Goal: Find contact information: Find contact information

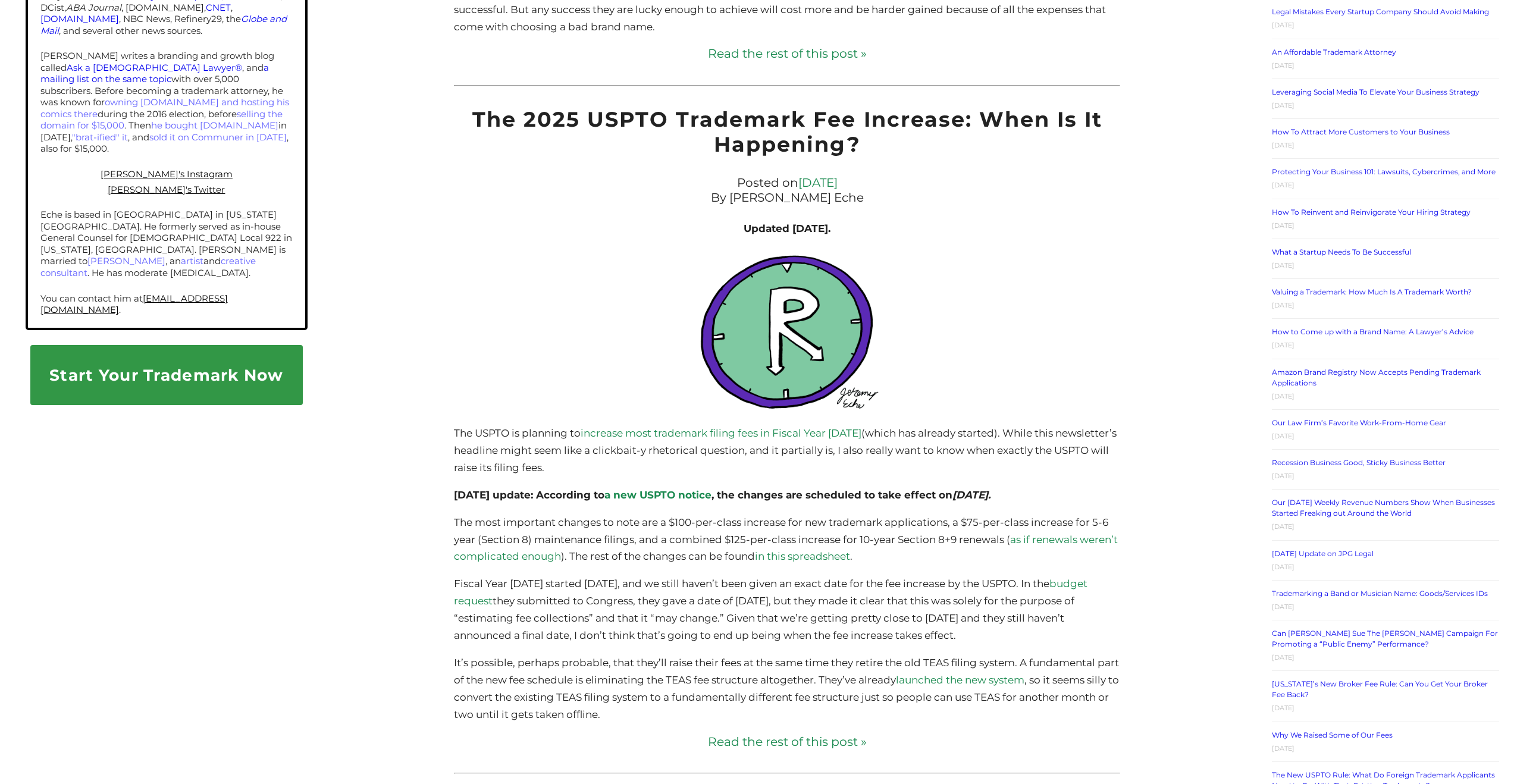
scroll to position [842, 0]
drag, startPoint x: 680, startPoint y: 523, endPoint x: 778, endPoint y: 524, distance: 98.0
click at [777, 524] on p "The most important changes to note are a $100-per-class increase for new tradem…" at bounding box center [787, 539] width 666 height 52
drag, startPoint x: 795, startPoint y: 524, endPoint x: 955, endPoint y: 525, distance: 160.0
click at [955, 525] on p "The most important changes to note are a $100-per-class increase for new tradem…" at bounding box center [787, 539] width 666 height 52
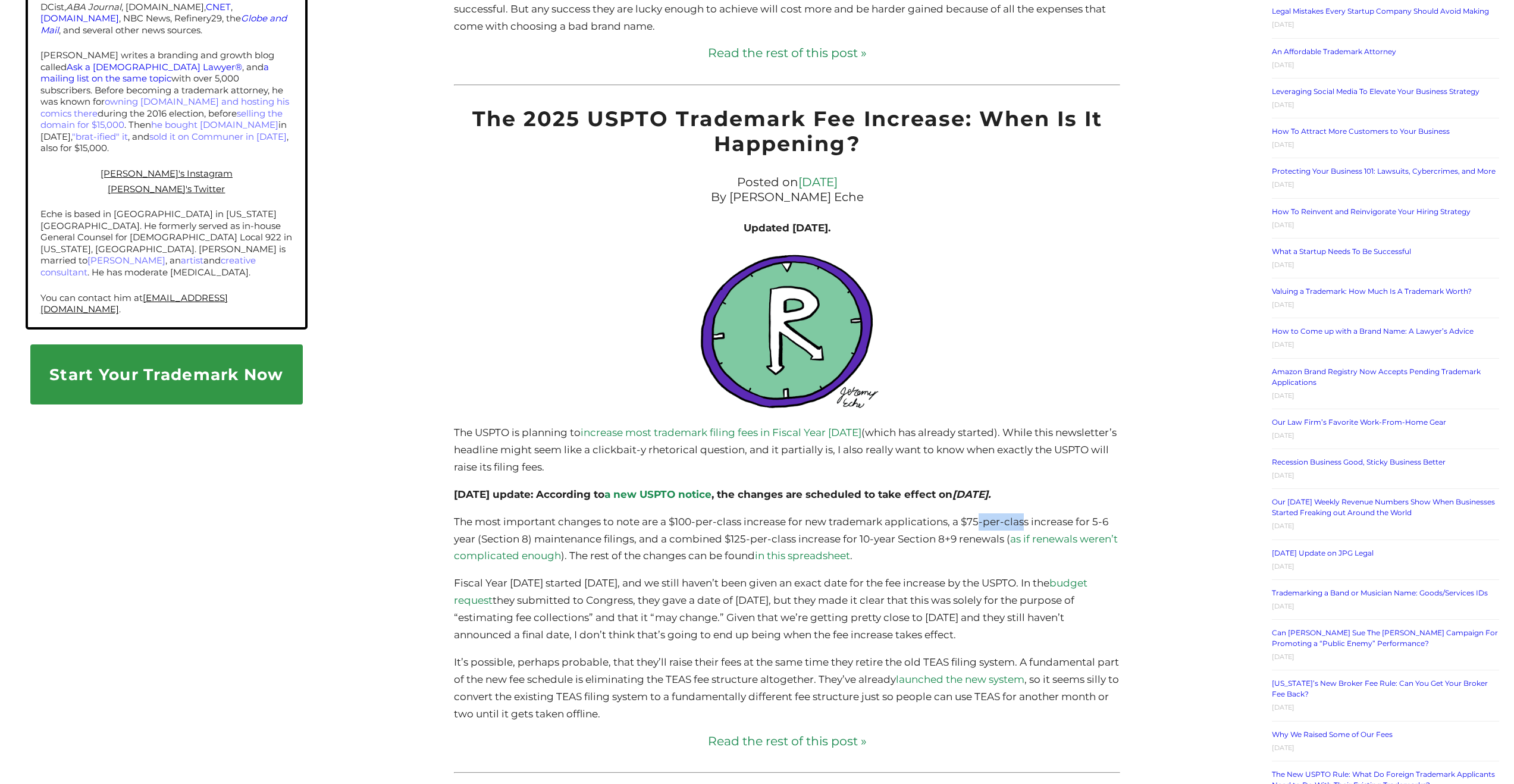
drag, startPoint x: 981, startPoint y: 527, endPoint x: 1022, endPoint y: 529, distance: 41.0
click at [1022, 529] on p "The most important changes to note are a $100-per-class increase for new tradem…" at bounding box center [787, 539] width 666 height 52
drag, startPoint x: 663, startPoint y: 537, endPoint x: 724, endPoint y: 539, distance: 61.0
click at [733, 537] on p "The most important changes to note are a $100-per-class increase for new tradem…" at bounding box center [787, 539] width 666 height 52
drag, startPoint x: 683, startPoint y: 550, endPoint x: 702, endPoint y: 550, distance: 19.0
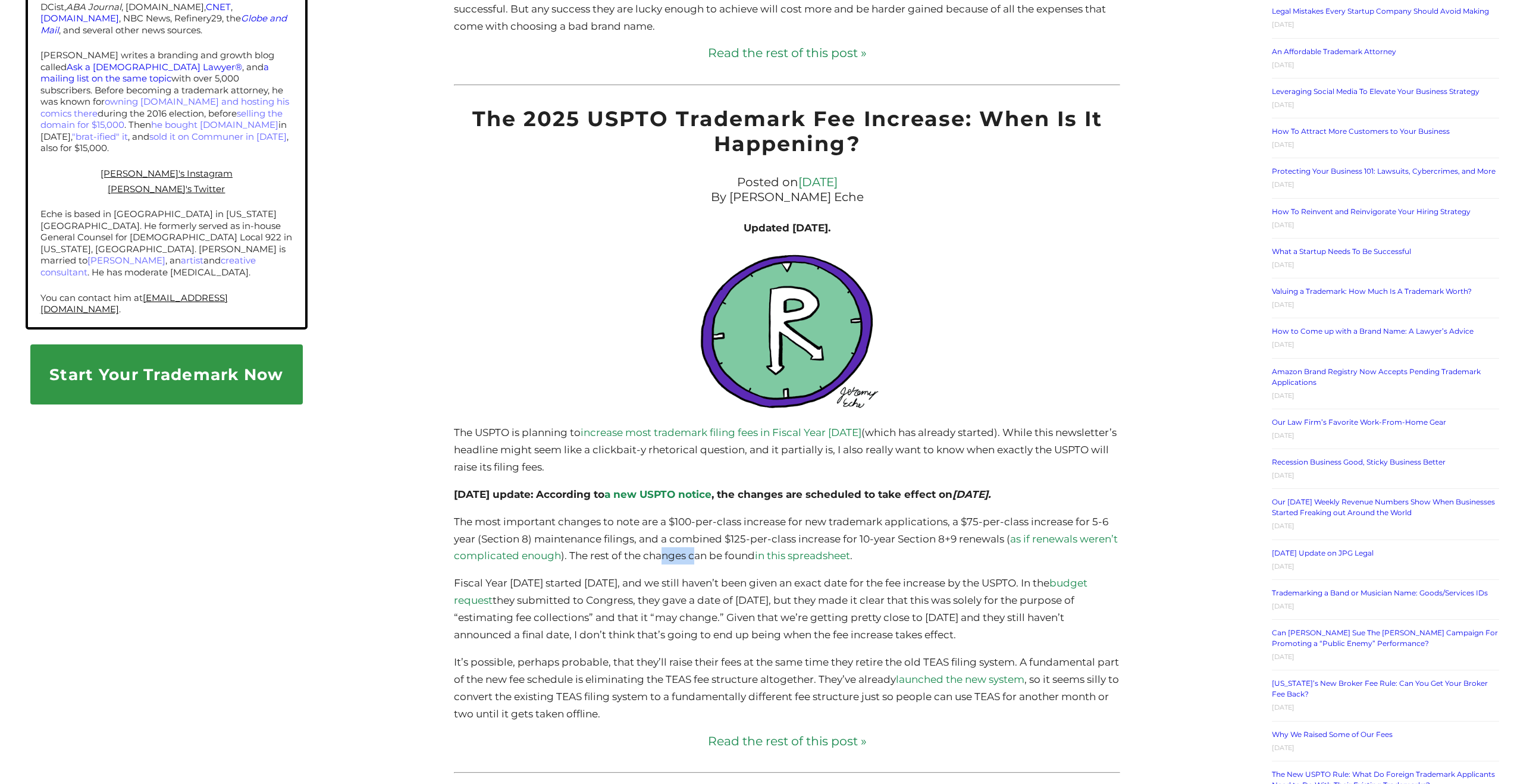
click at [700, 550] on p "The most important changes to note are a $100-per-class increase for new tradem…" at bounding box center [787, 539] width 666 height 52
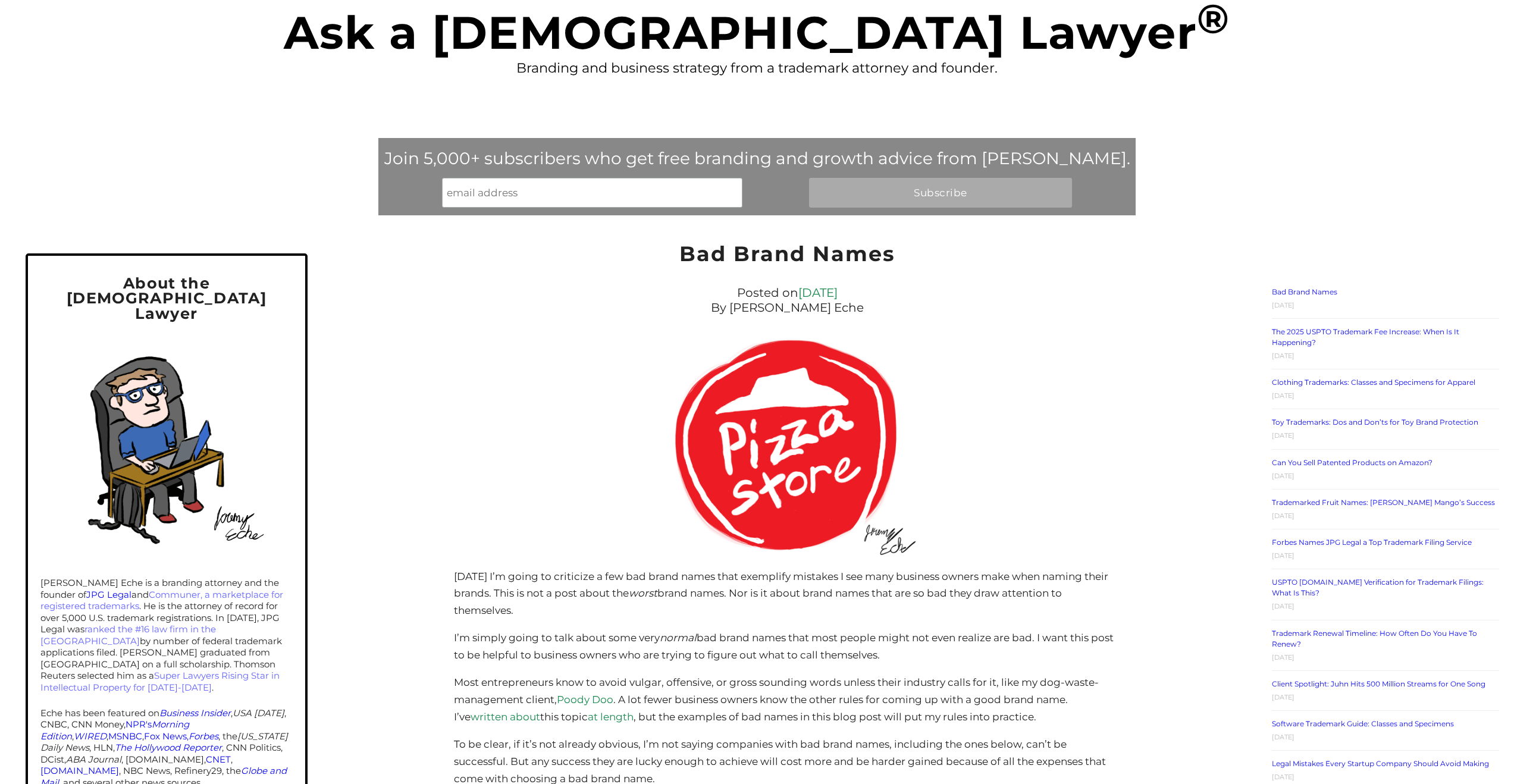
scroll to position [0, 0]
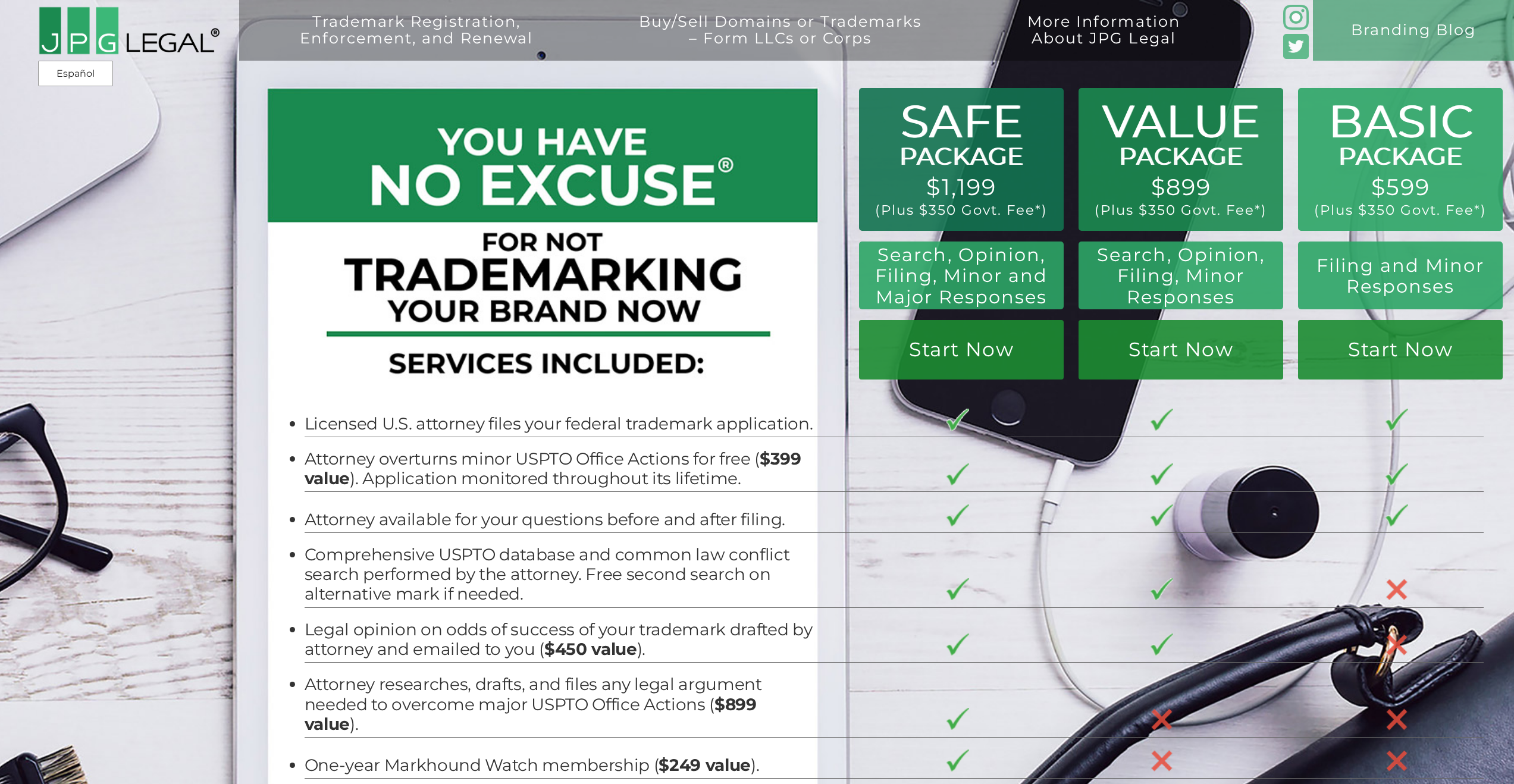
drag, startPoint x: 924, startPoint y: 188, endPoint x: 985, endPoint y: 211, distance: 65.2
click at [980, 212] on div "Trademark Registration, Enforcement, and Renewal File a Trademark Application T…" at bounding box center [757, 136] width 1514 height 272
drag, startPoint x: 986, startPoint y: 205, endPoint x: 937, endPoint y: 185, distance: 52.9
click at [937, 186] on div "Trademark Registration, Enforcement, and Renewal File a Trademark Application T…" at bounding box center [757, 136] width 1514 height 272
drag, startPoint x: 956, startPoint y: 199, endPoint x: 1006, endPoint y: 214, distance: 52.2
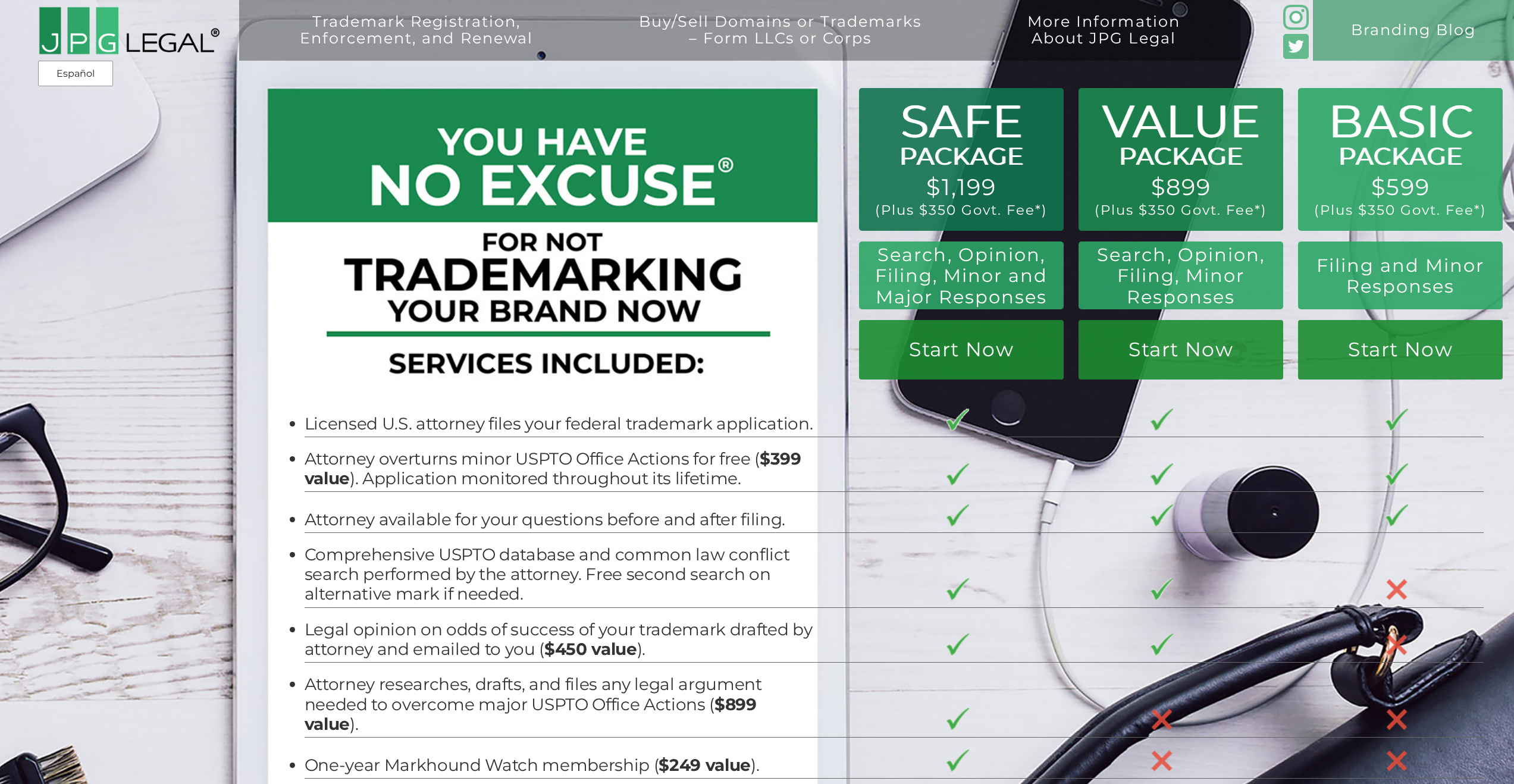
click at [1005, 212] on div "Trademark Registration, Enforcement, and Renewal File a Trademark Application T…" at bounding box center [757, 136] width 1514 height 272
drag, startPoint x: 998, startPoint y: 212, endPoint x: 925, endPoint y: 181, distance: 79.3
click at [930, 184] on div "Trademark Registration, Enforcement, and Renewal File a Trademark Application T…" at bounding box center [757, 136] width 1514 height 272
drag, startPoint x: 958, startPoint y: 200, endPoint x: 1000, endPoint y: 215, distance: 44.6
click at [1000, 215] on div "Trademark Registration, Enforcement, and Renewal File a Trademark Application T…" at bounding box center [757, 136] width 1514 height 272
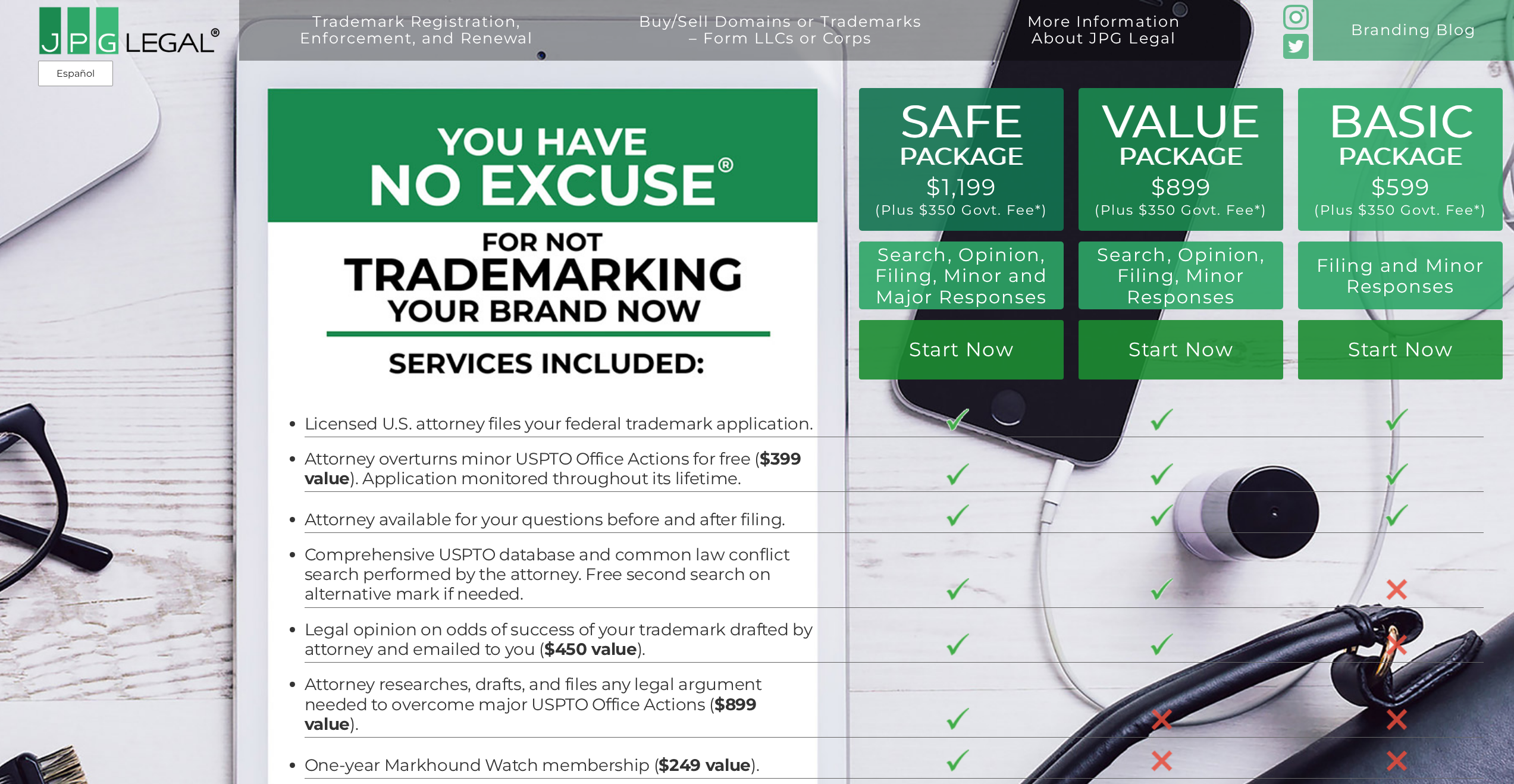
drag, startPoint x: 982, startPoint y: 207, endPoint x: 912, endPoint y: 182, distance: 74.3
click at [922, 184] on div "Trademark Registration, Enforcement, and Renewal File a Trademark Application T…" at bounding box center [757, 136] width 1514 height 272
drag, startPoint x: 931, startPoint y: 195, endPoint x: 1044, endPoint y: 219, distance: 115.5
click at [1042, 217] on div "Trademark Registration, Enforcement, and Renewal File a Trademark Application T…" at bounding box center [757, 136] width 1514 height 272
drag, startPoint x: 997, startPoint y: 206, endPoint x: 952, endPoint y: 185, distance: 49.7
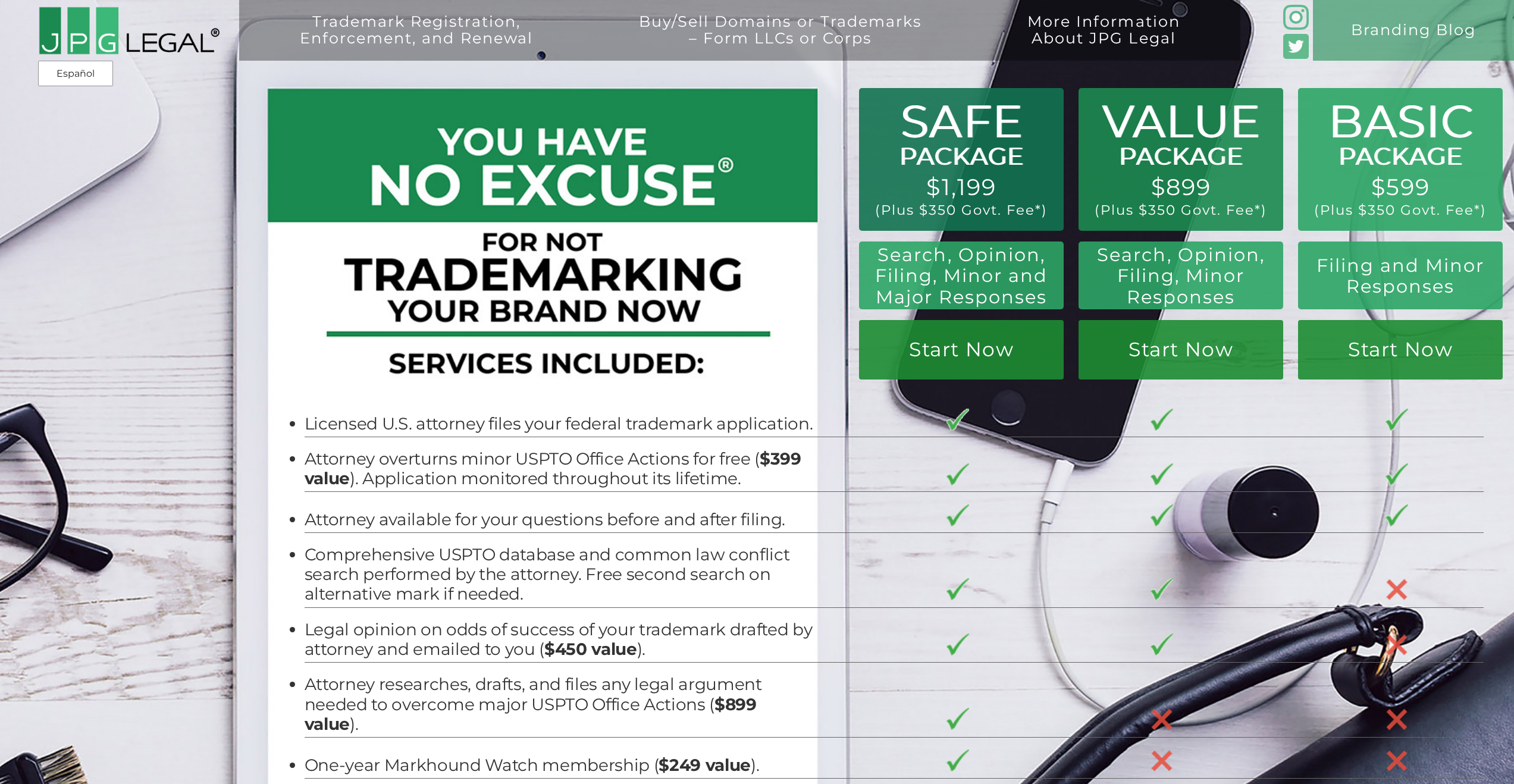
click at [961, 189] on div "Trademark Registration, Enforcement, and Renewal File a Trademark Application T…" at bounding box center [757, 136] width 1514 height 272
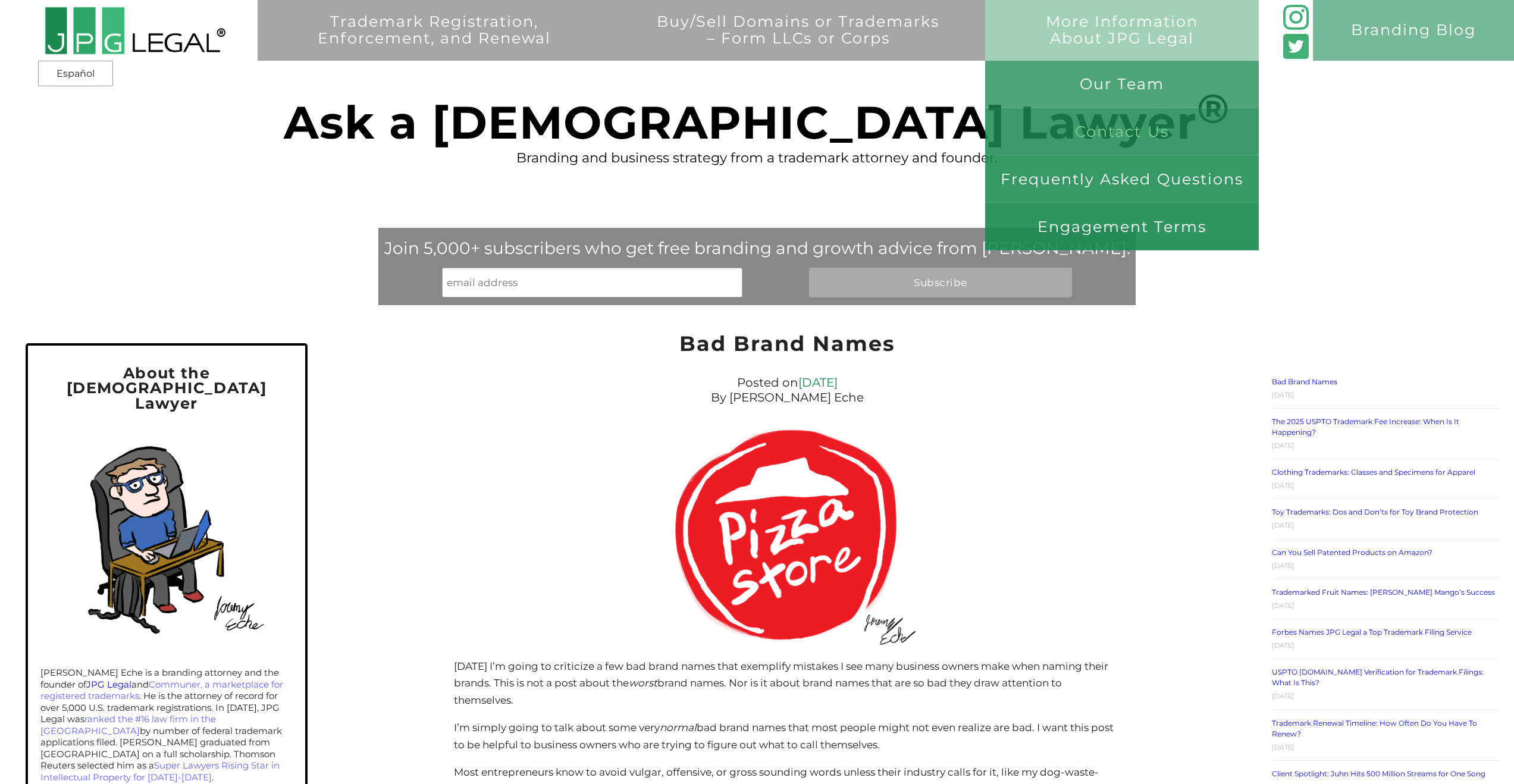
click at [1118, 131] on link "Contact Us" at bounding box center [1121, 132] width 274 height 48
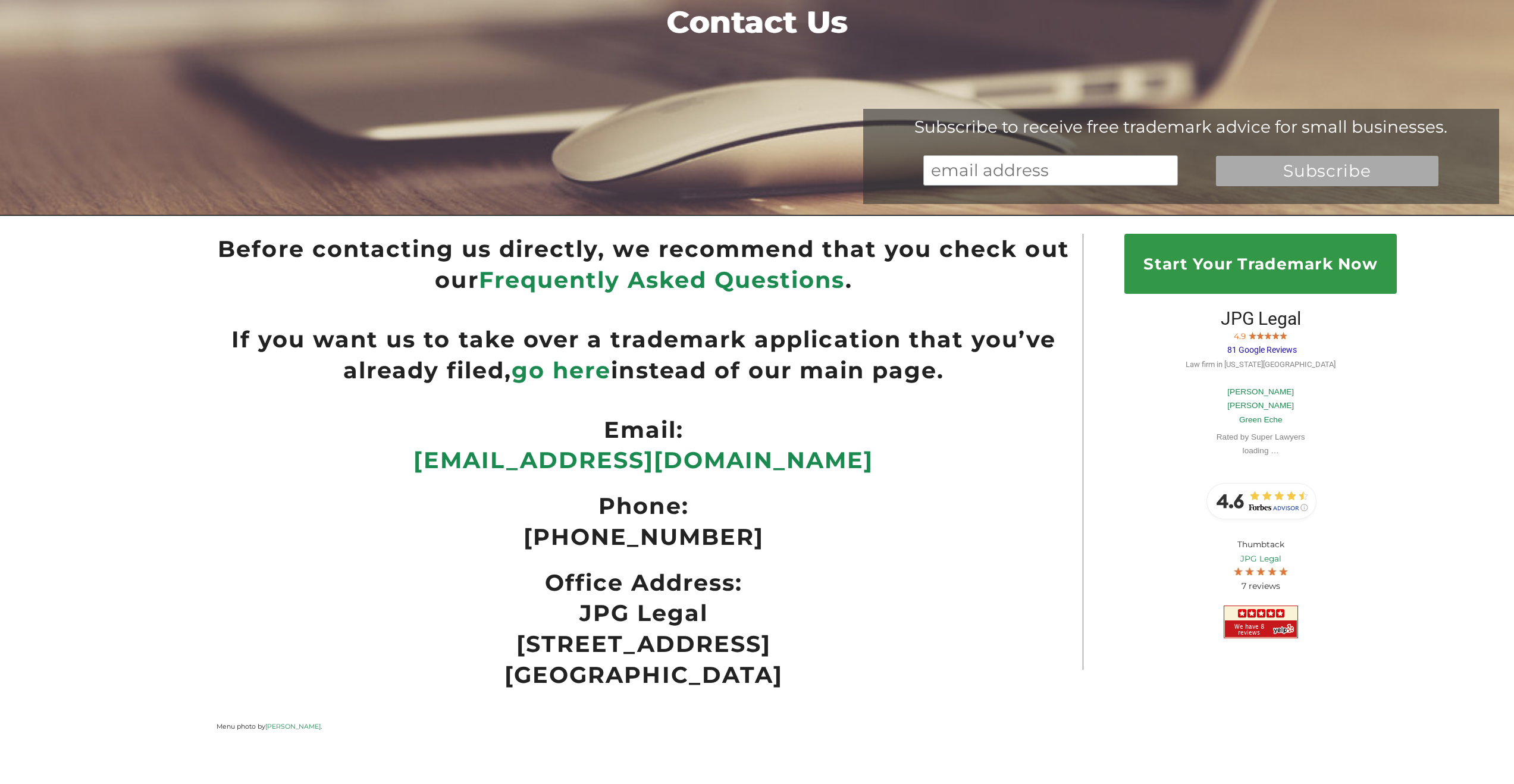
scroll to position [267, 0]
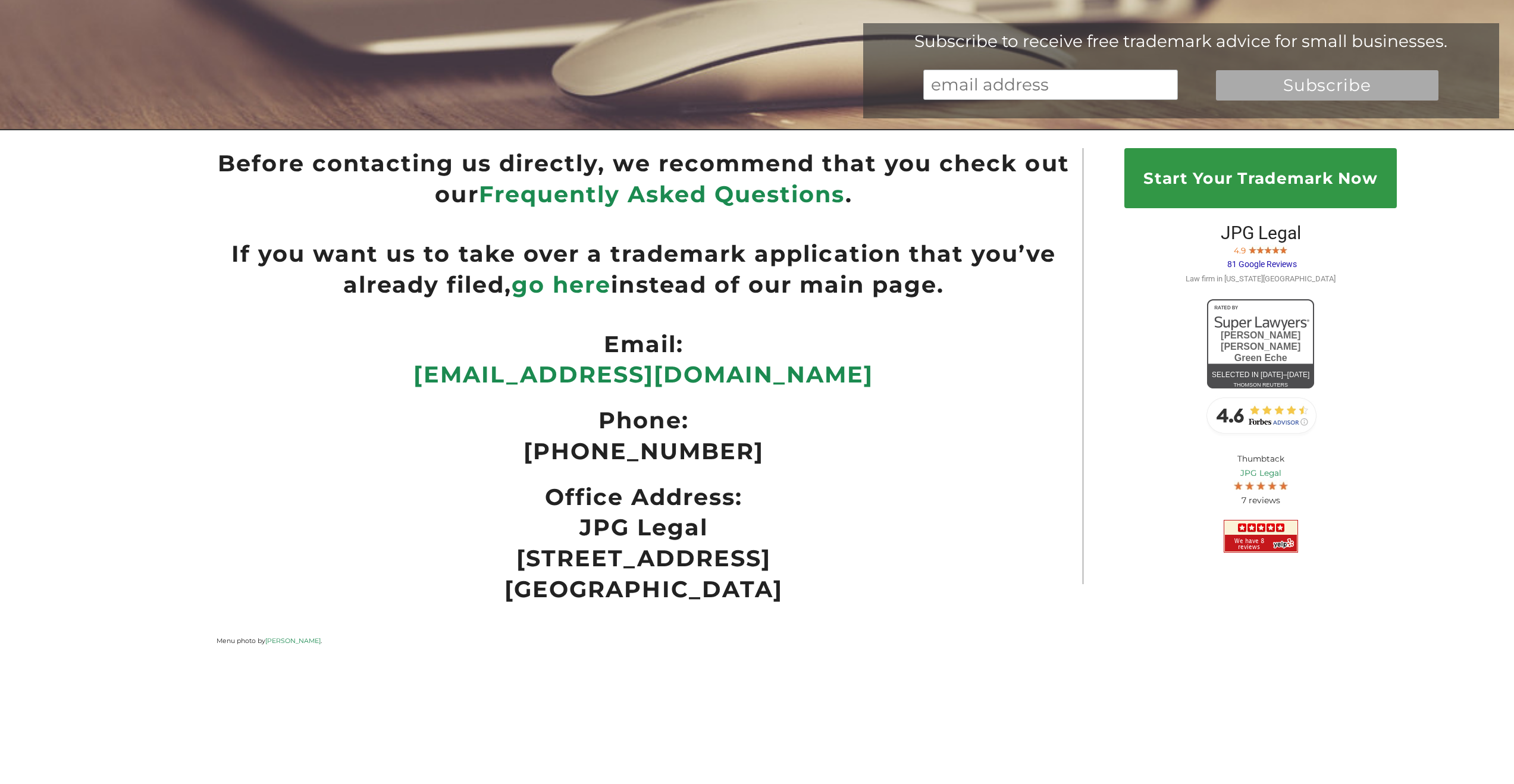
click at [1250, 265] on span "81 Google Reviews" at bounding box center [1262, 264] width 70 height 10
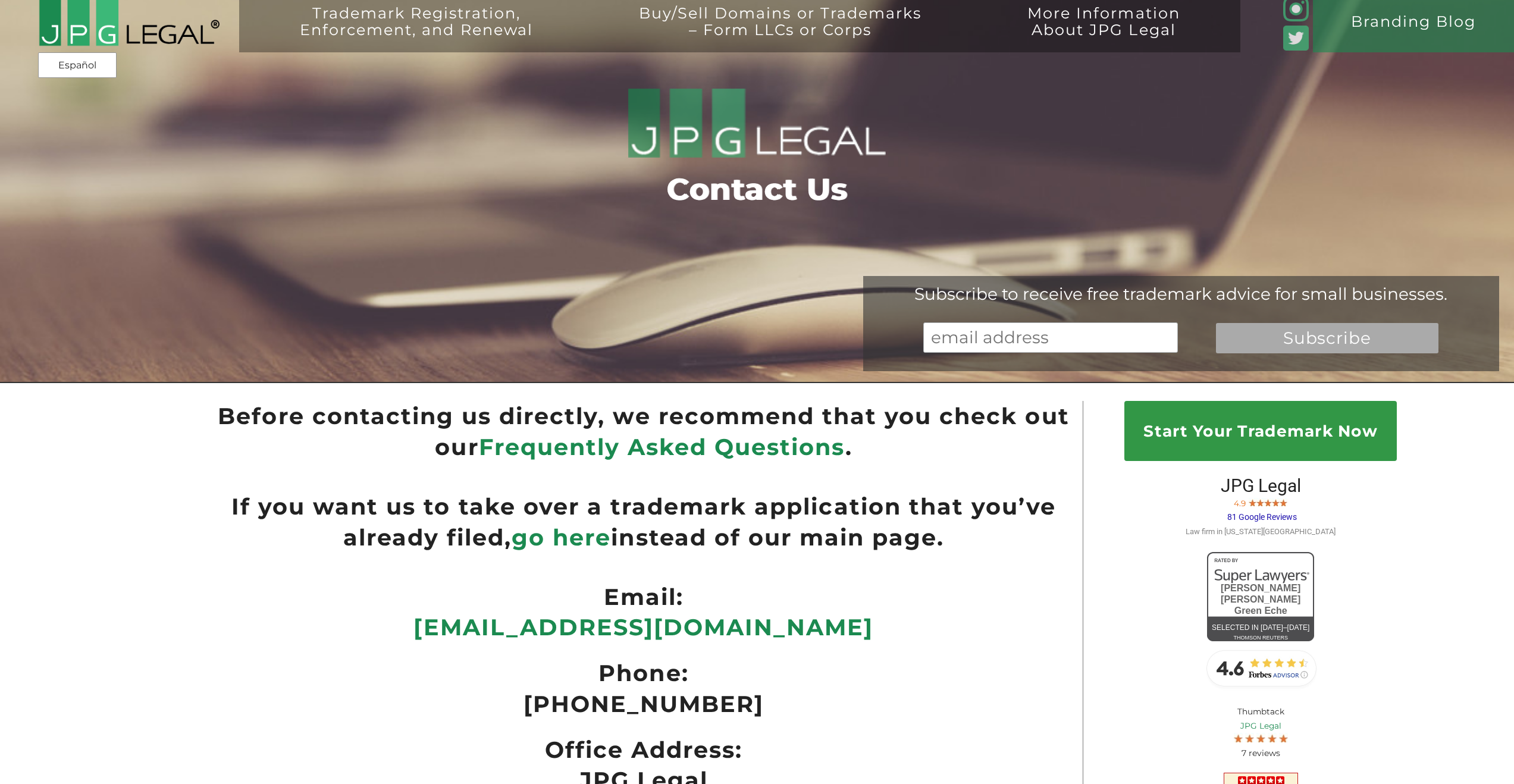
scroll to position [0, 0]
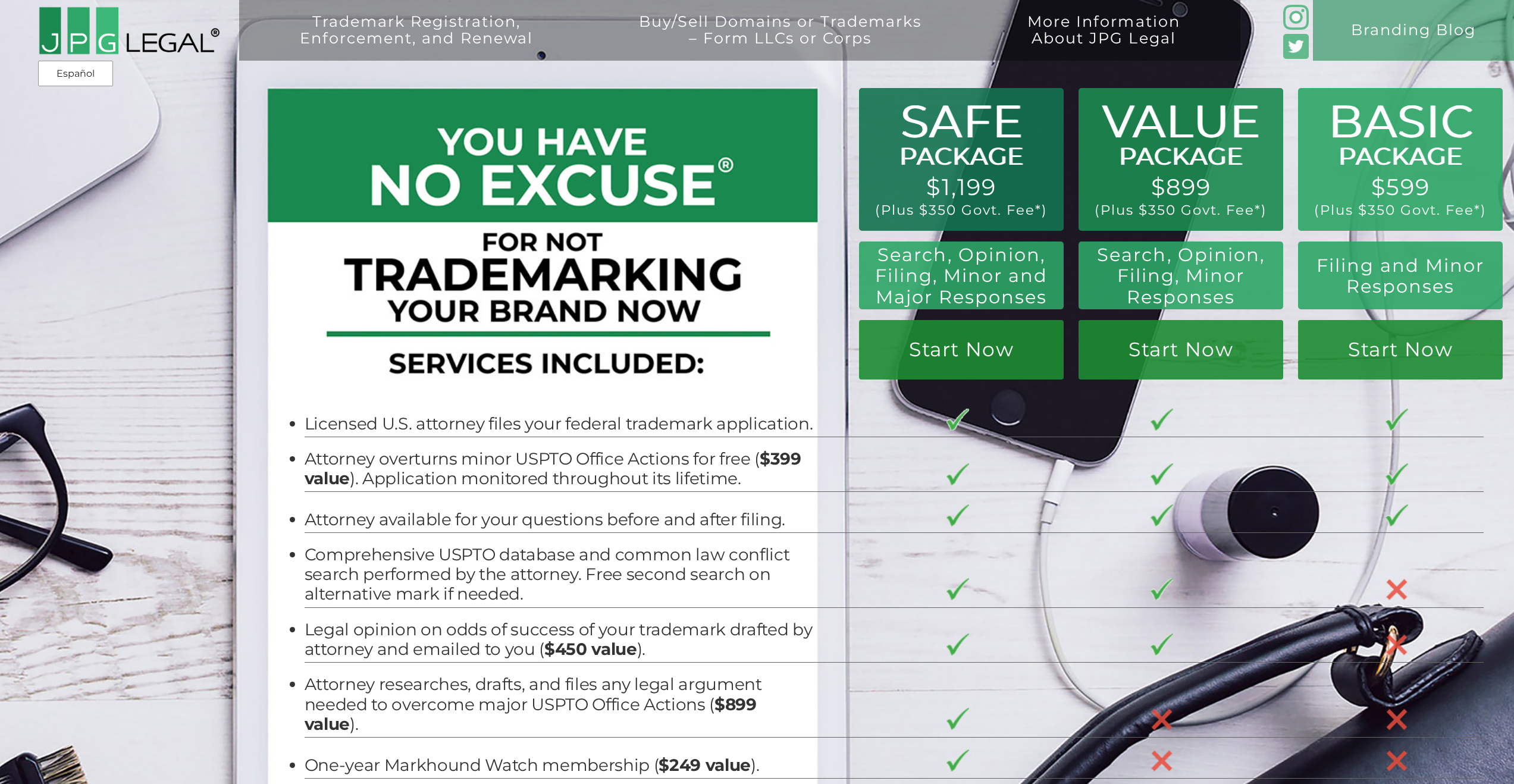
drag, startPoint x: 929, startPoint y: 188, endPoint x: 1003, endPoint y: 186, distance: 74.0
click at [1002, 186] on div "Trademark Registration, Enforcement, and Renewal File a Trademark Application T…" at bounding box center [757, 136] width 1514 height 272
drag, startPoint x: 901, startPoint y: 214, endPoint x: 1015, endPoint y: 218, distance: 114.1
click at [1008, 217] on div "Trademark Registration, Enforcement, and Renewal File a Trademark Application T…" at bounding box center [757, 136] width 1514 height 272
